Goal: Find specific page/section: Find specific page/section

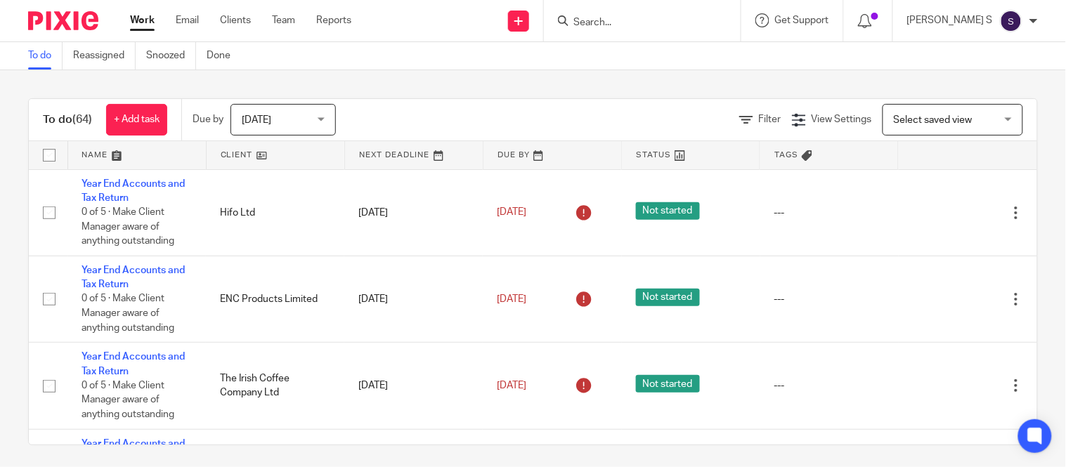
type input "B"
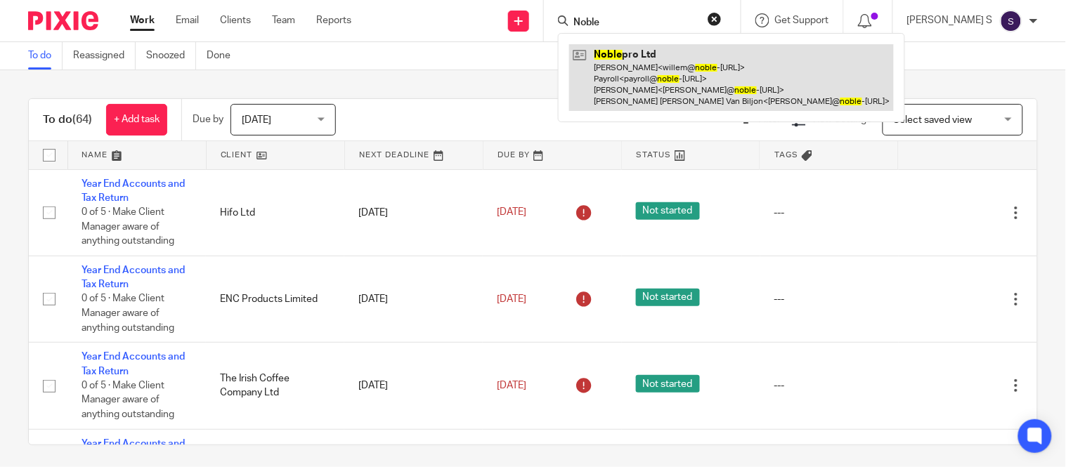
type input "Noble"
click at [717, 66] on link at bounding box center [731, 77] width 325 height 67
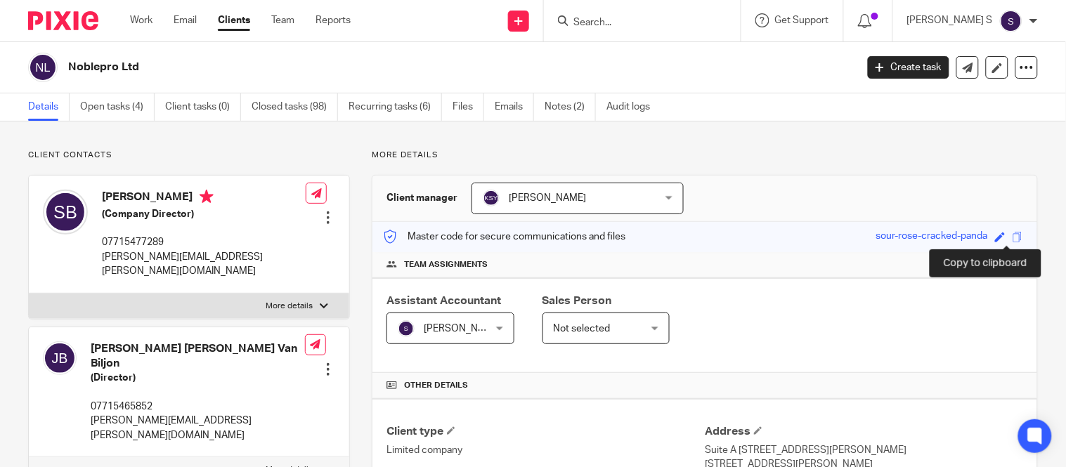
click at [1012, 237] on span at bounding box center [1017, 237] width 11 height 11
